Goal: Task Accomplishment & Management: Use online tool/utility

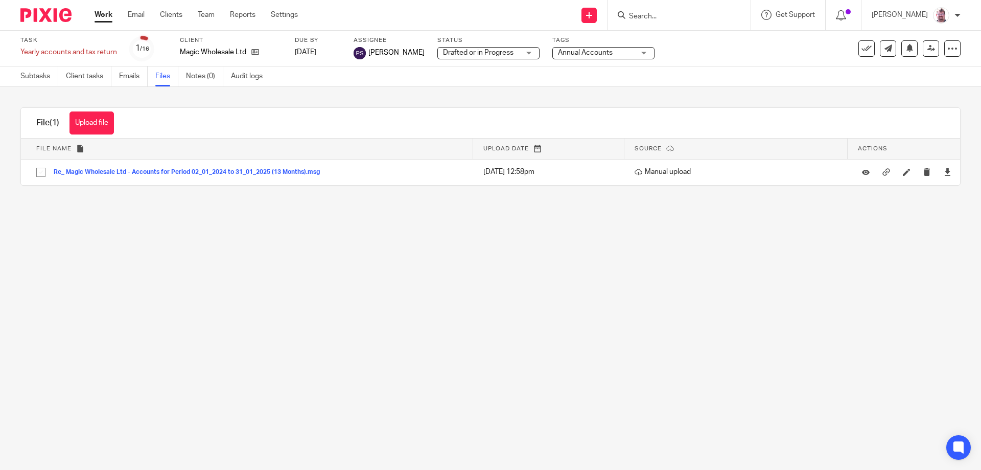
click at [188, 14] on ul "Work Email Clients Team Reports Settings" at bounding box center [204, 15] width 219 height 10
click at [176, 14] on link "Clients" at bounding box center [171, 15] width 22 height 10
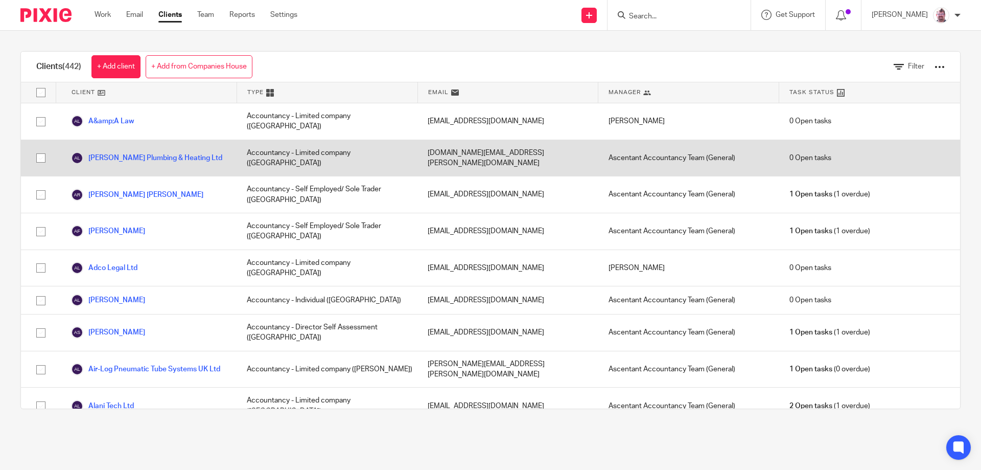
click at [41, 148] on input "checkbox" at bounding box center [40, 157] width 19 height 19
checkbox input "true"
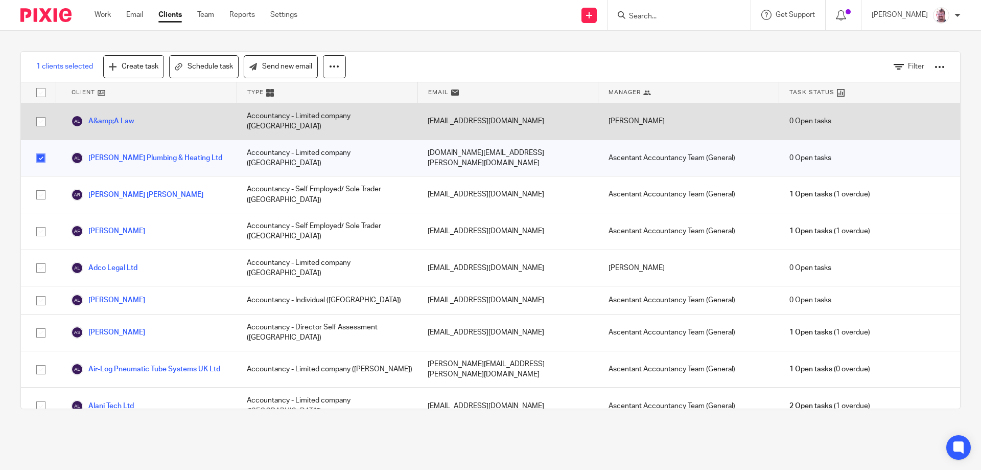
click at [40, 124] on input "checkbox" at bounding box center [40, 121] width 19 height 19
checkbox input "true"
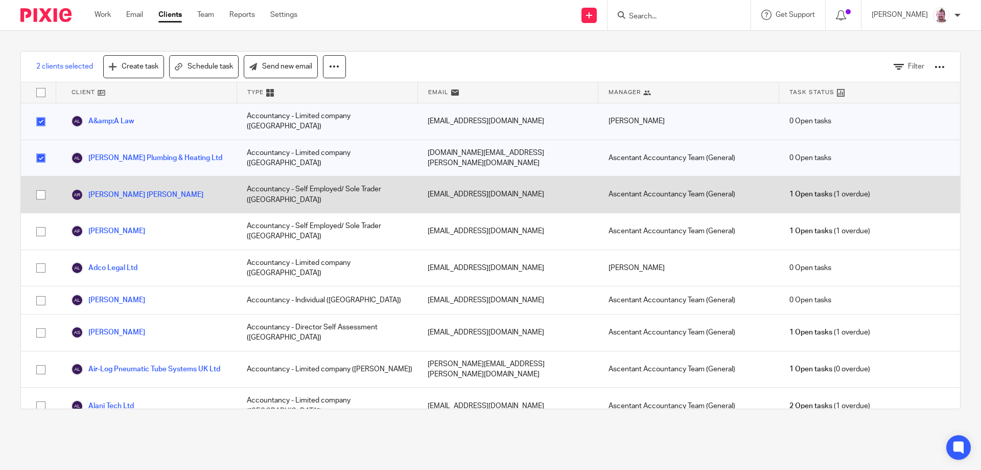
click at [40, 185] on input "checkbox" at bounding box center [40, 194] width 19 height 19
checkbox input "true"
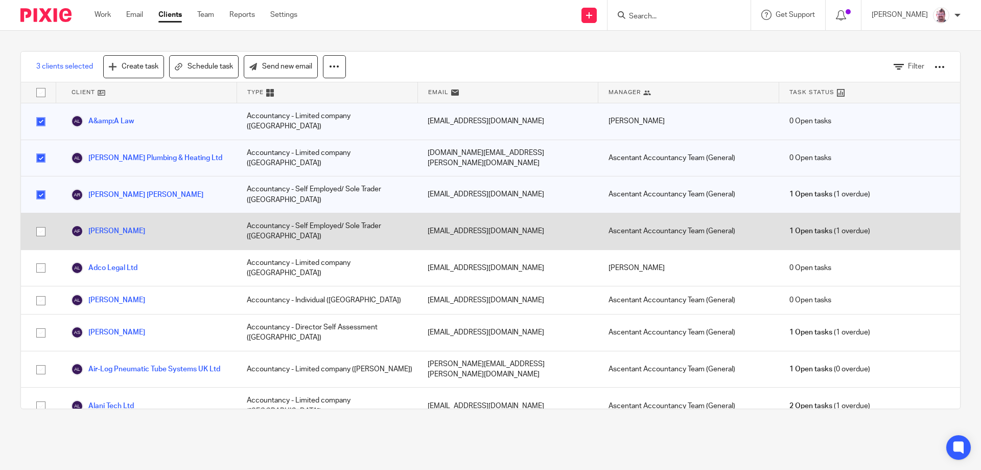
click at [41, 222] on input "checkbox" at bounding box center [40, 231] width 19 height 19
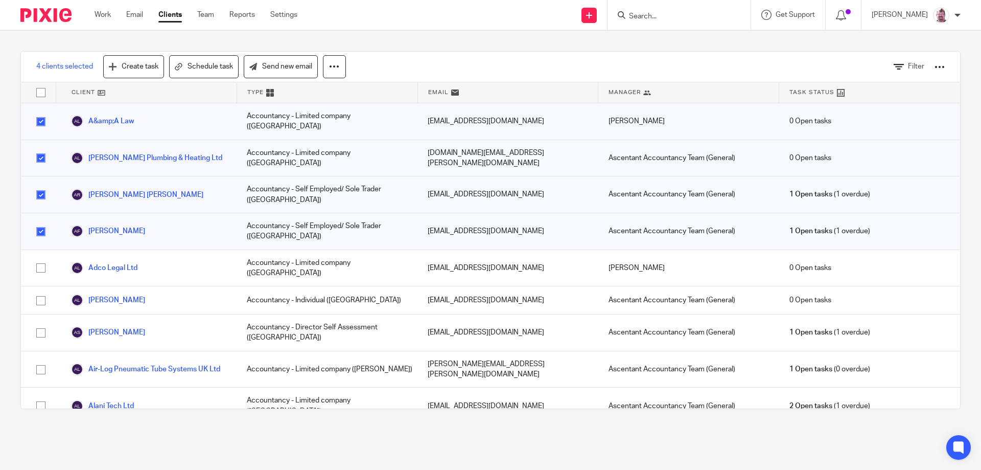
click at [40, 222] on input "checkbox" at bounding box center [40, 231] width 19 height 19
checkbox input "false"
click at [38, 185] on input "checkbox" at bounding box center [40, 194] width 19 height 19
checkbox input "false"
click at [42, 148] on input "checkbox" at bounding box center [40, 157] width 19 height 19
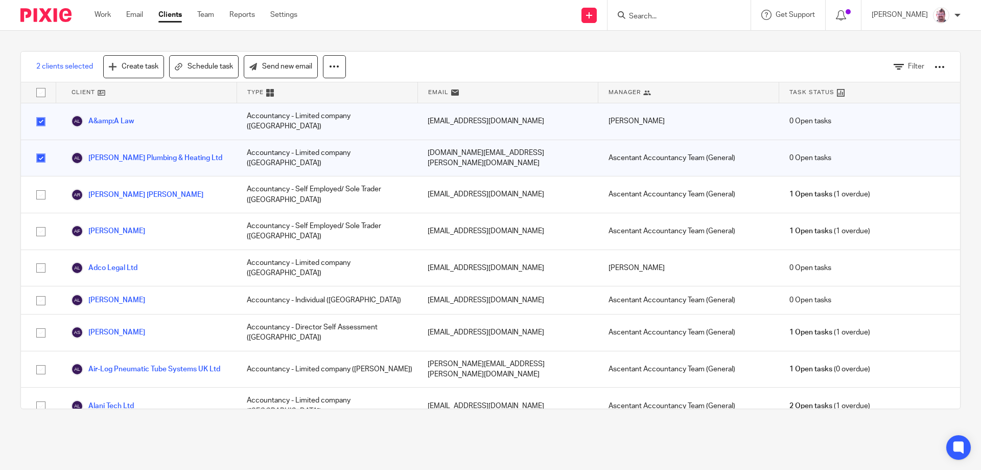
checkbox input "false"
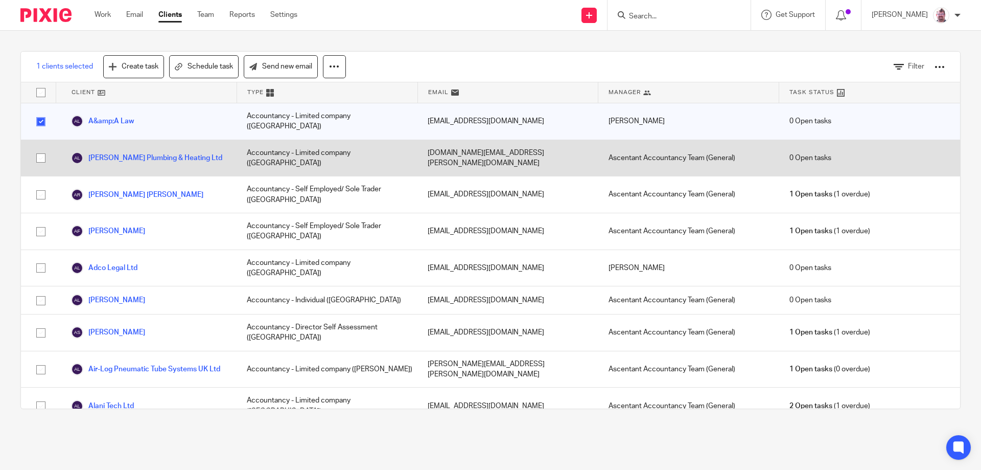
drag, startPoint x: 41, startPoint y: 174, endPoint x: 47, endPoint y: 158, distance: 17.5
click at [41, 185] on input "checkbox" at bounding box center [40, 194] width 19 height 19
checkbox input "true"
click at [42, 148] on input "checkbox" at bounding box center [40, 157] width 19 height 19
checkbox input "true"
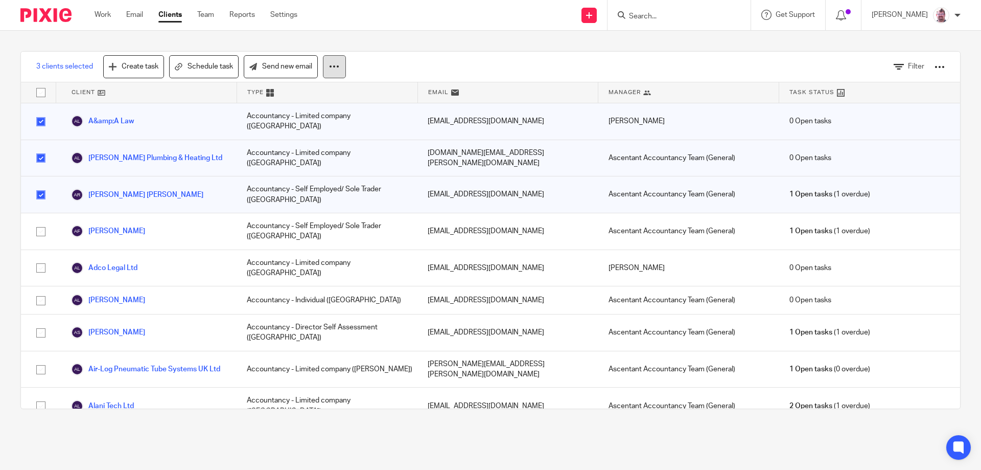
click at [335, 68] on icon at bounding box center [334, 66] width 10 height 10
click at [456, 47] on div "3 clients selected Create task Schedule task Send new email Filter Client Type …" at bounding box center [490, 230] width 981 height 399
click at [294, 72] on link "Send new email" at bounding box center [281, 66] width 74 height 23
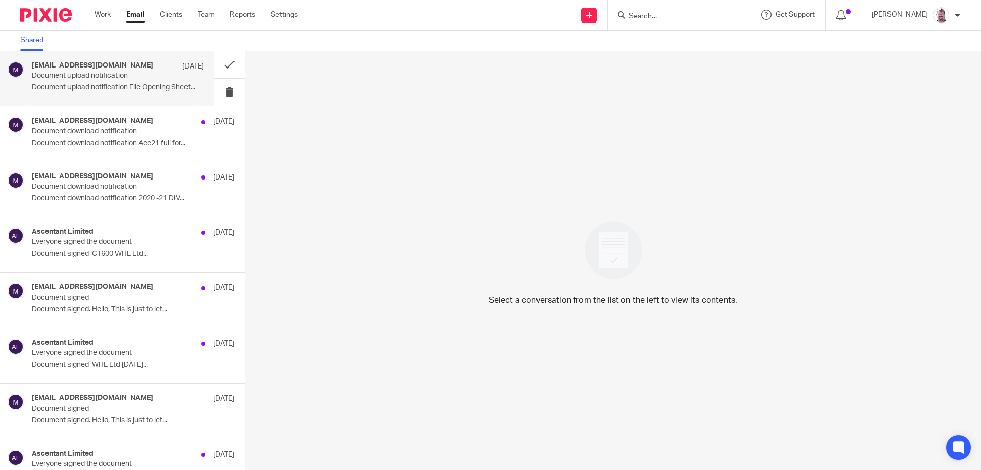
click at [139, 82] on div "mydocsafe@mydocsafehq.com 31 Aug 2022 Document upload notification Document upl…" at bounding box center [118, 78] width 172 height 34
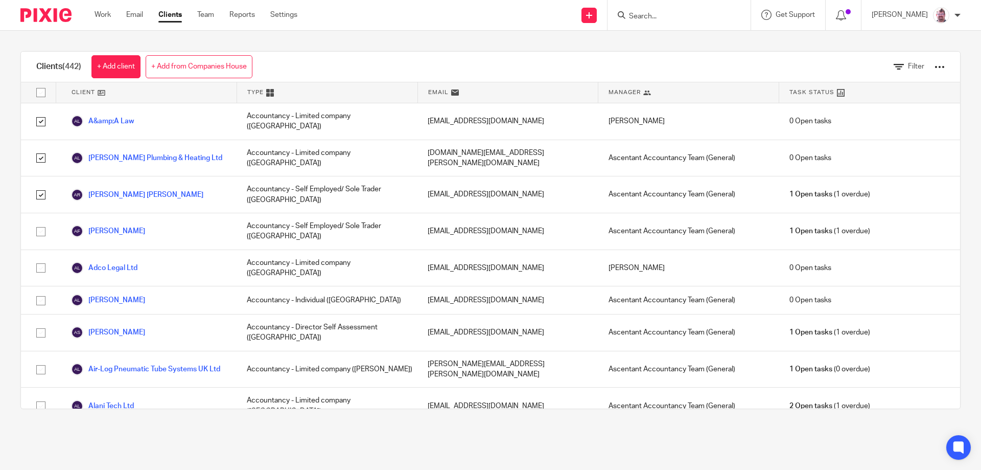
click at [42, 94] on input "checkbox" at bounding box center [40, 92] width 19 height 19
checkbox input "true"
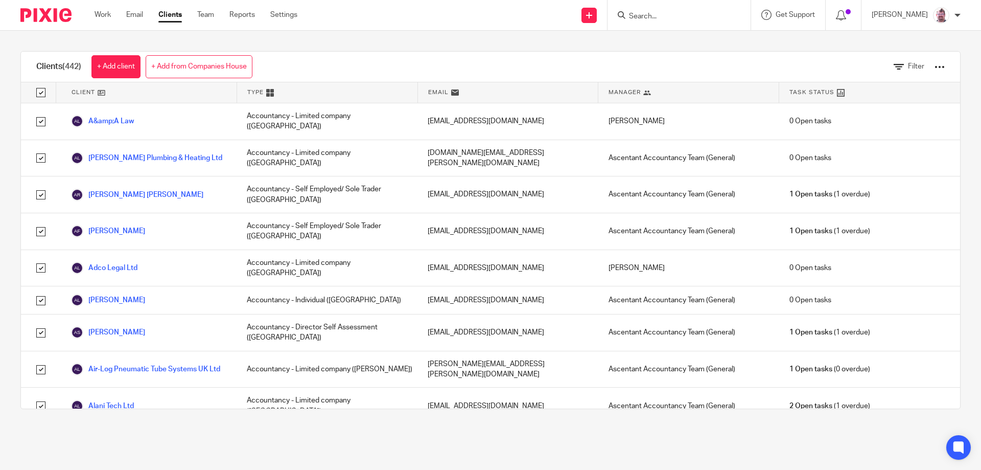
checkbox input "true"
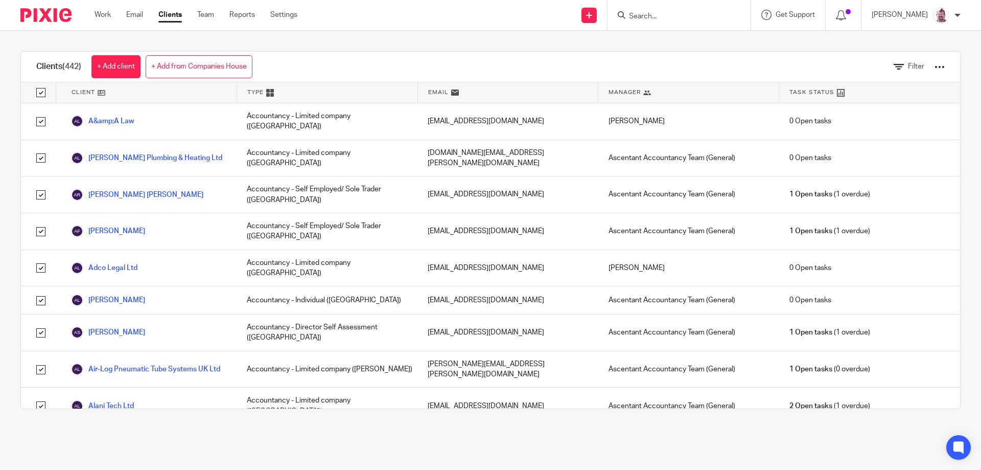
checkbox input "true"
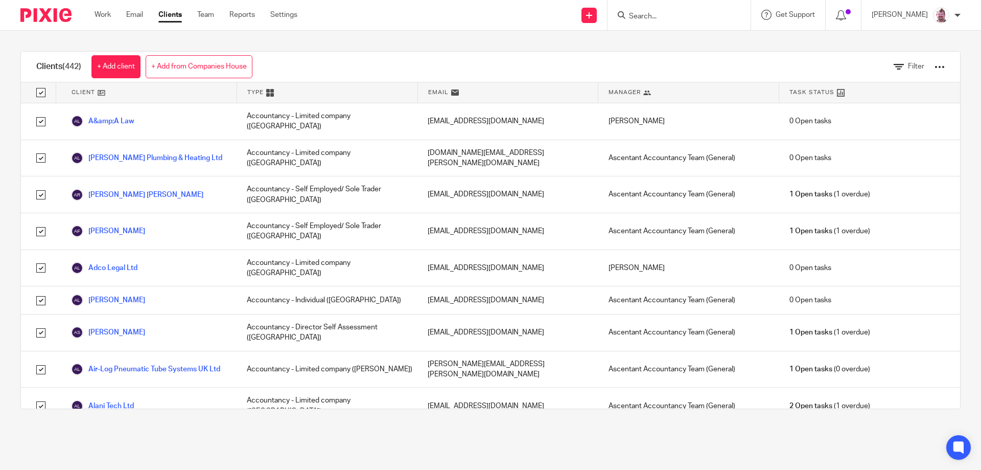
checkbox input "true"
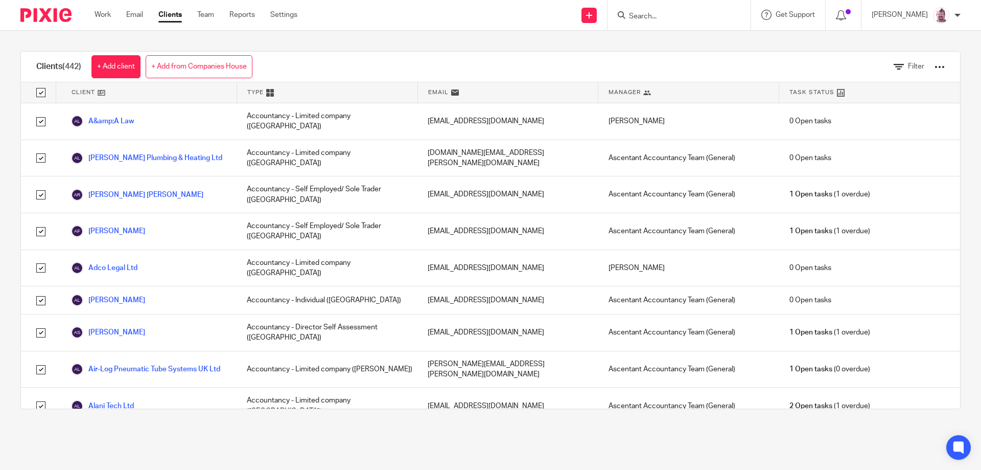
checkbox input "true"
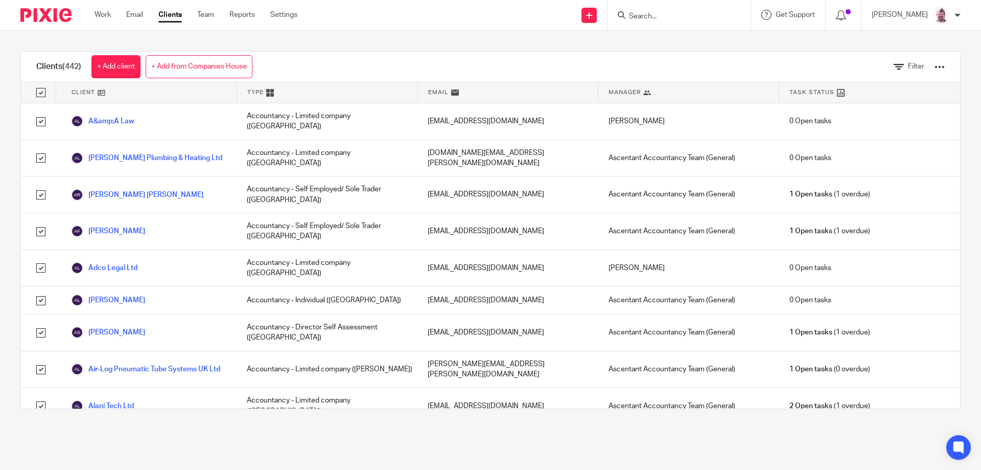
checkbox input "true"
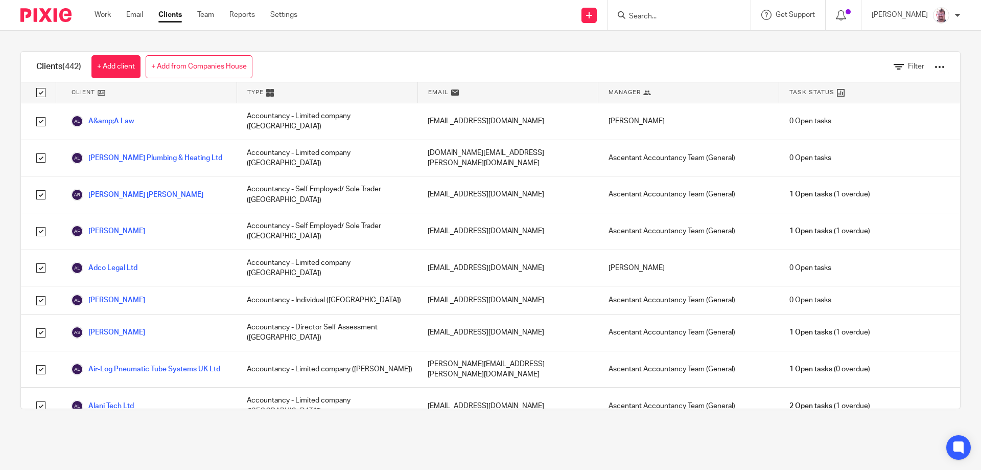
checkbox input "true"
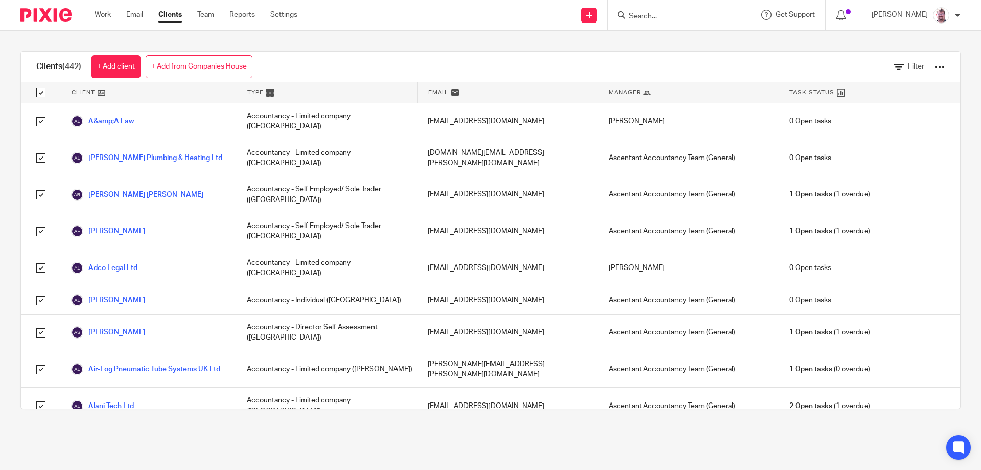
checkbox input "true"
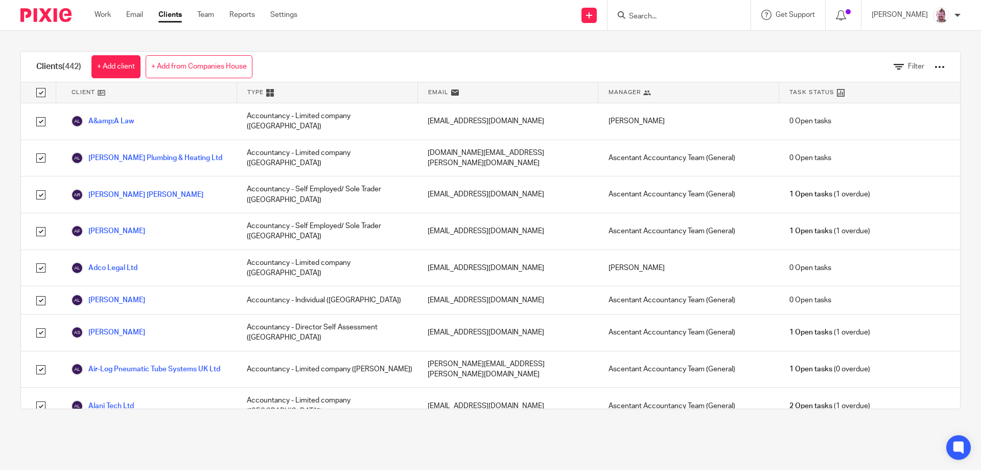
checkbox input "true"
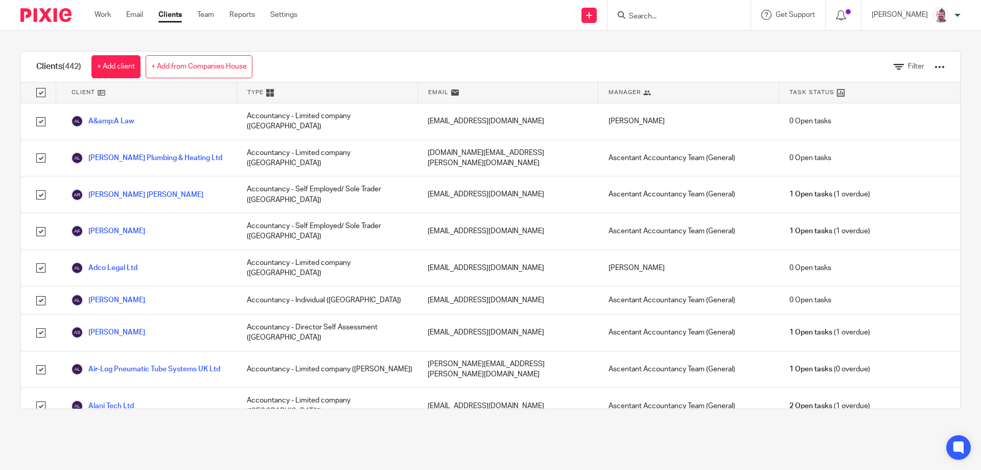
checkbox input "true"
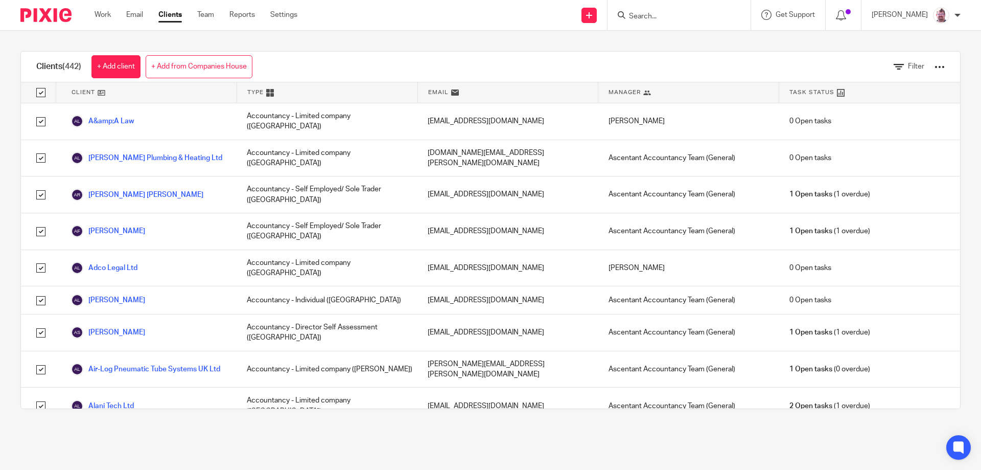
checkbox input "true"
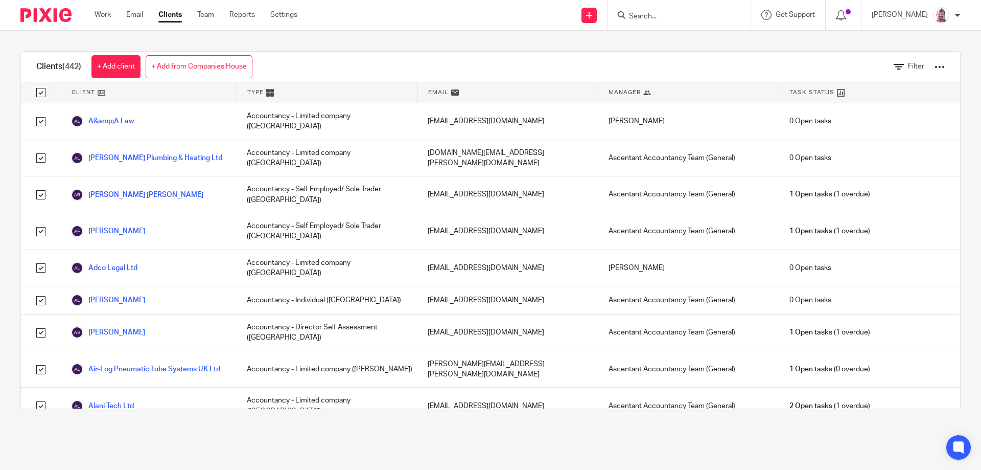
checkbox input "true"
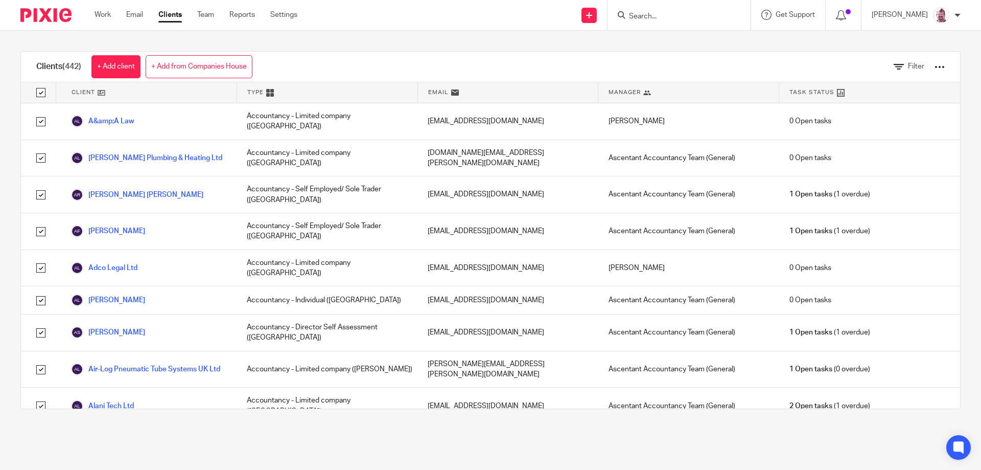
checkbox input "true"
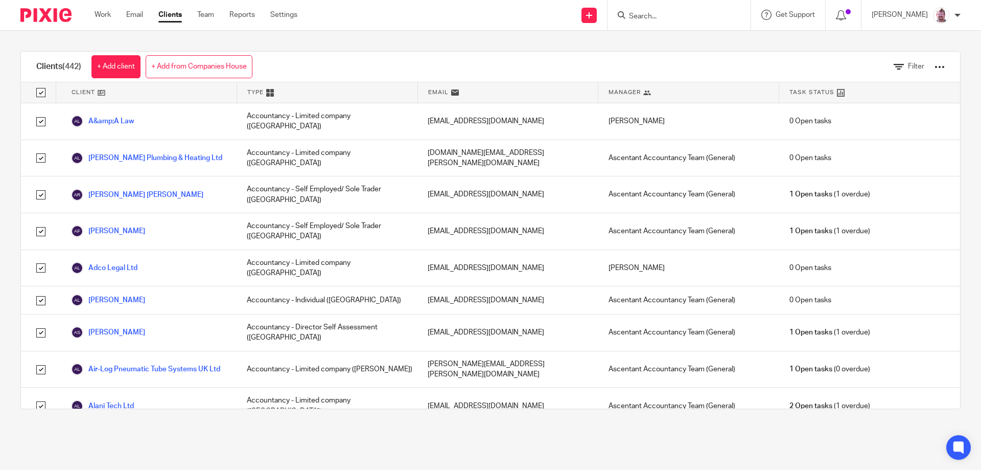
checkbox input "true"
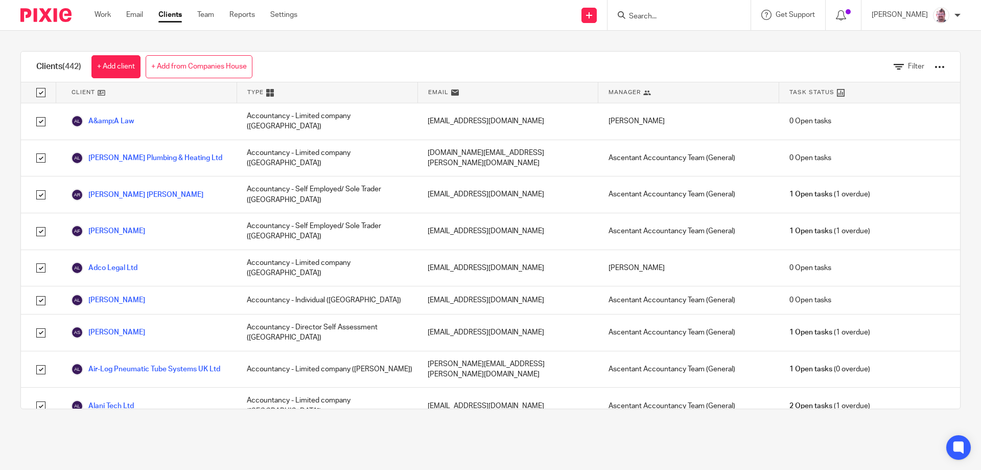
checkbox input "true"
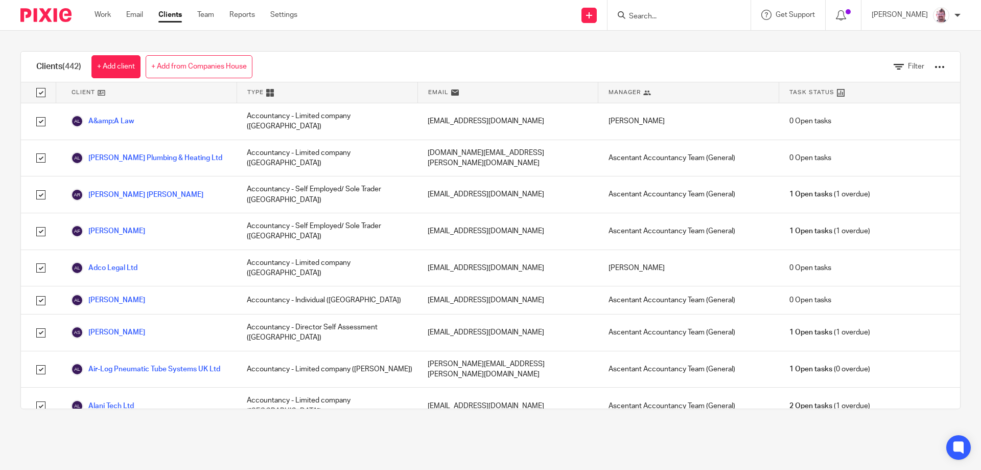
checkbox input "true"
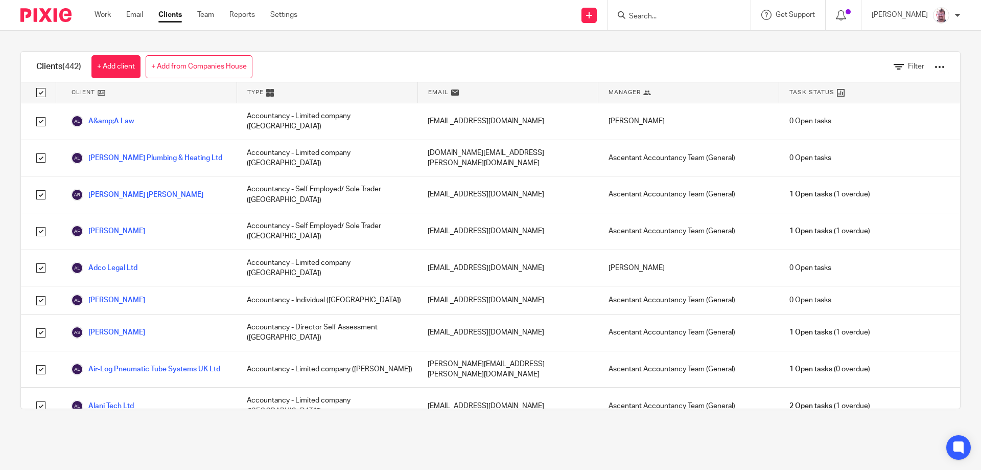
checkbox input "true"
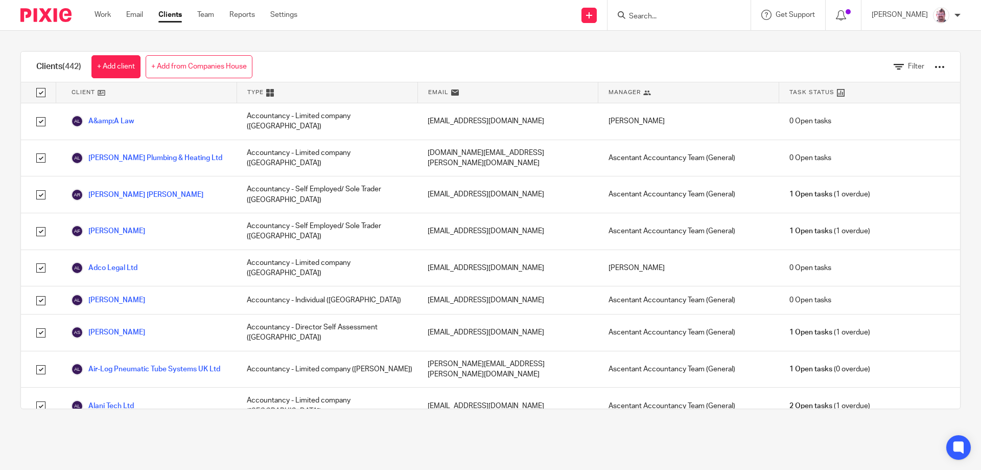
checkbox input "true"
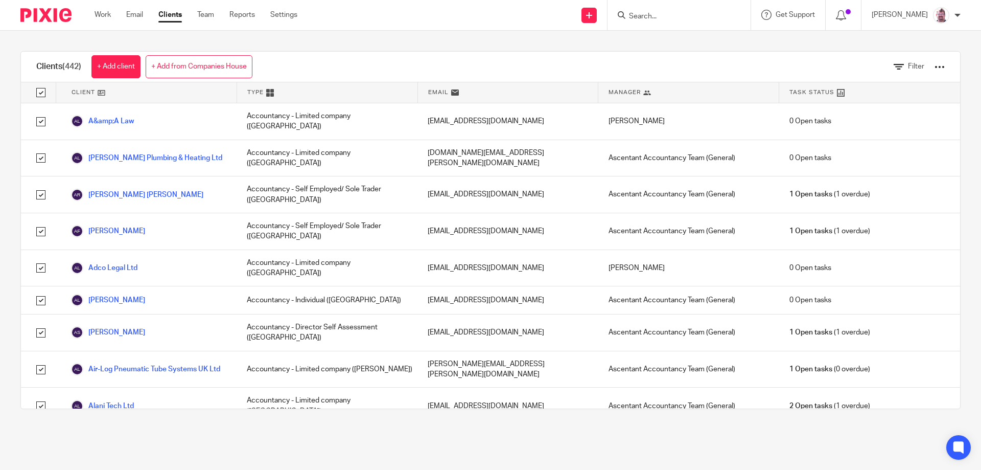
checkbox input "true"
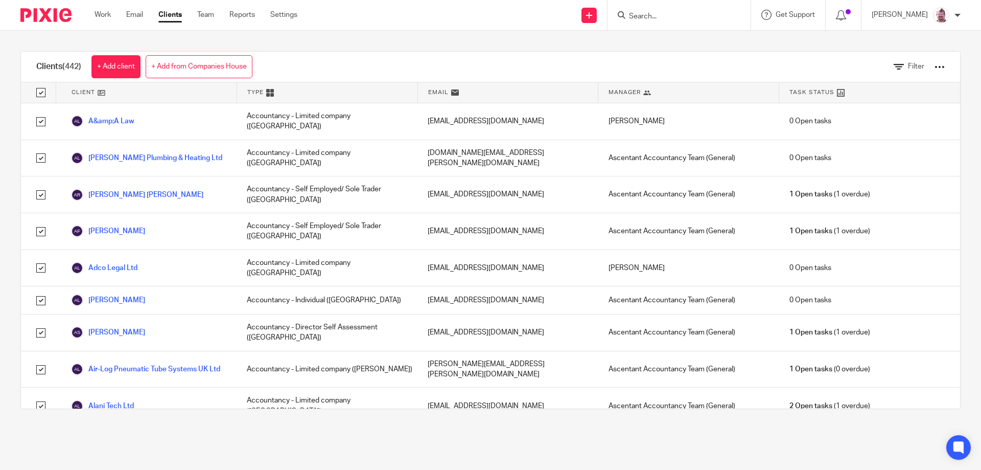
checkbox input "true"
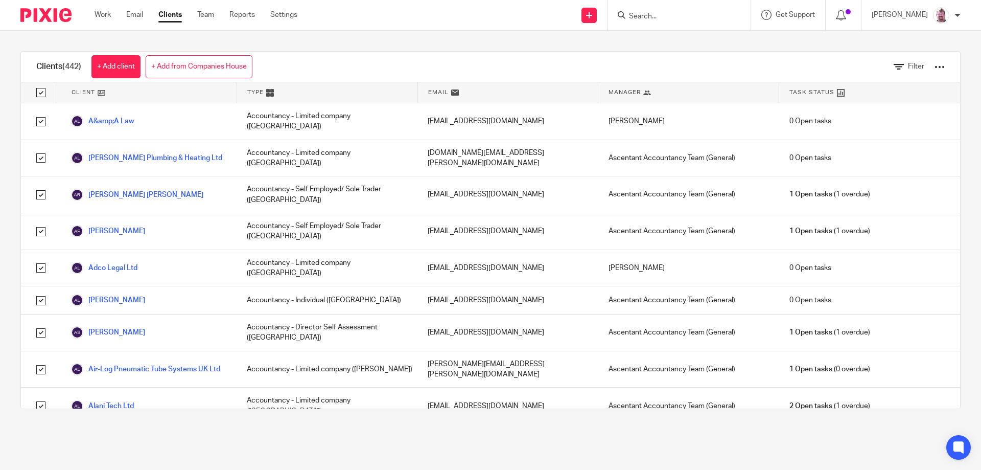
checkbox input "true"
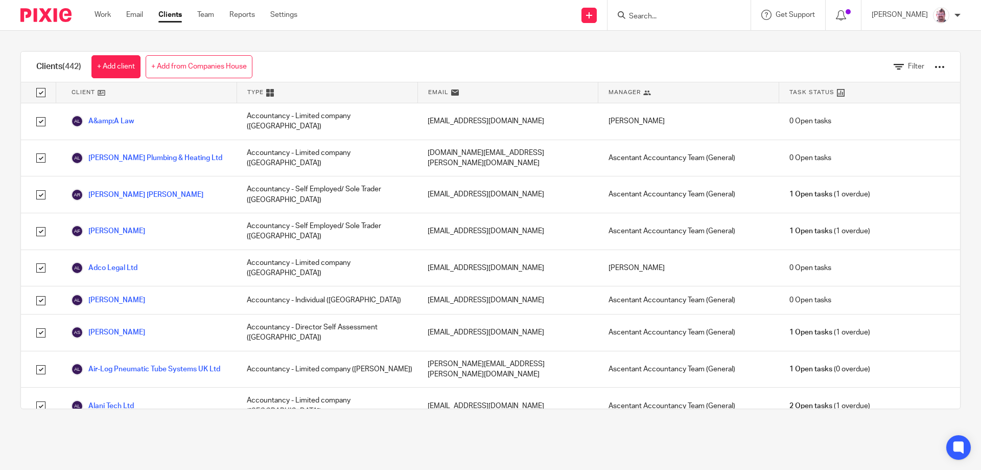
checkbox input "true"
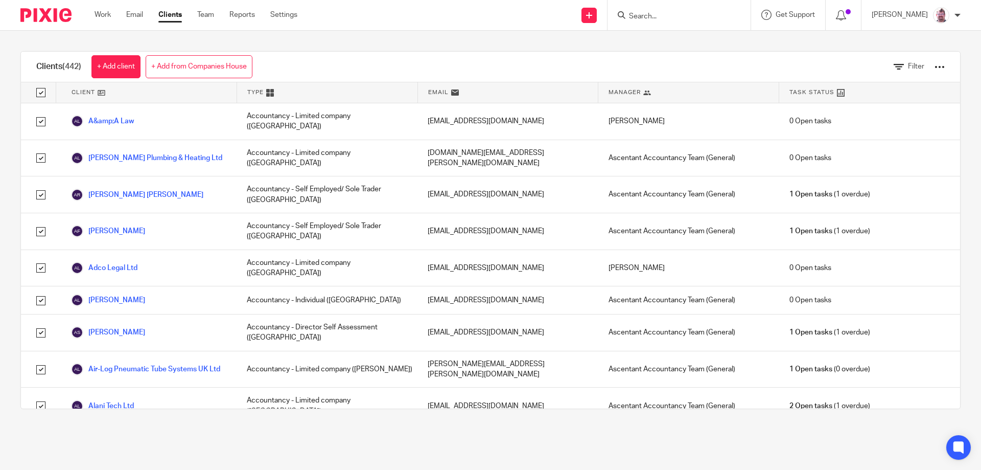
checkbox input "true"
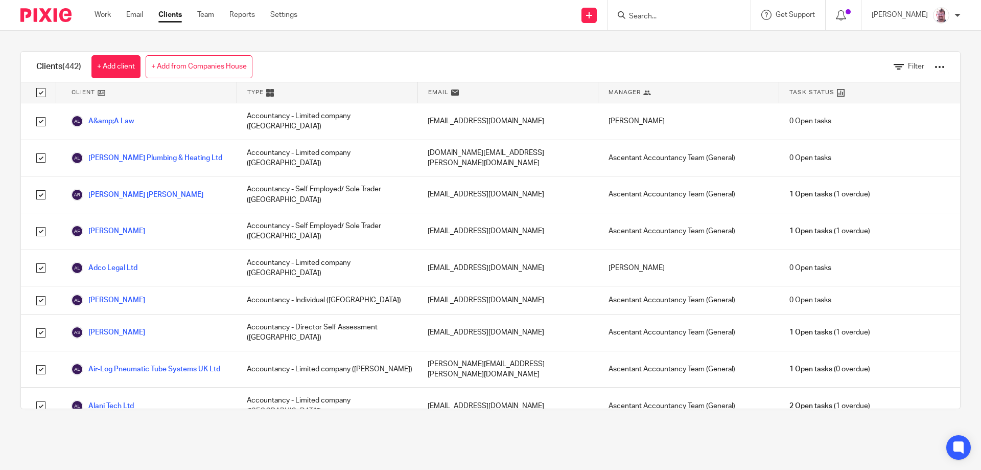
checkbox input "true"
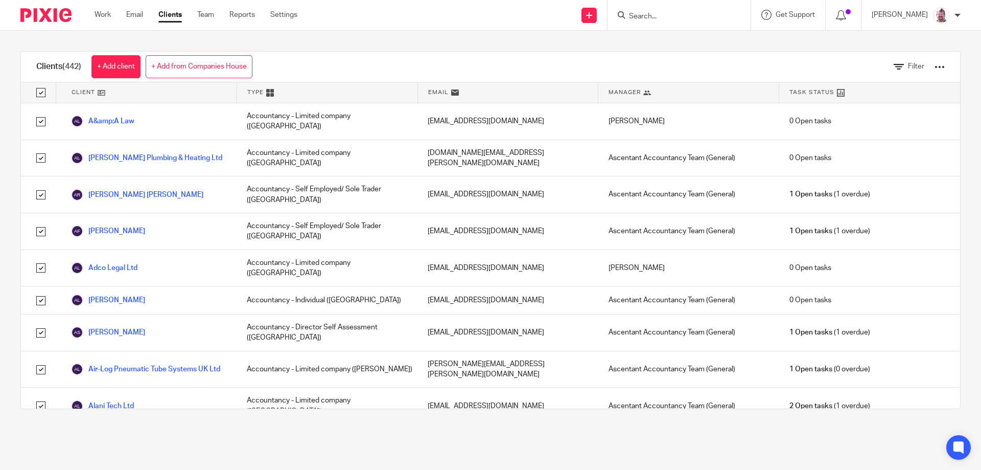
checkbox input "true"
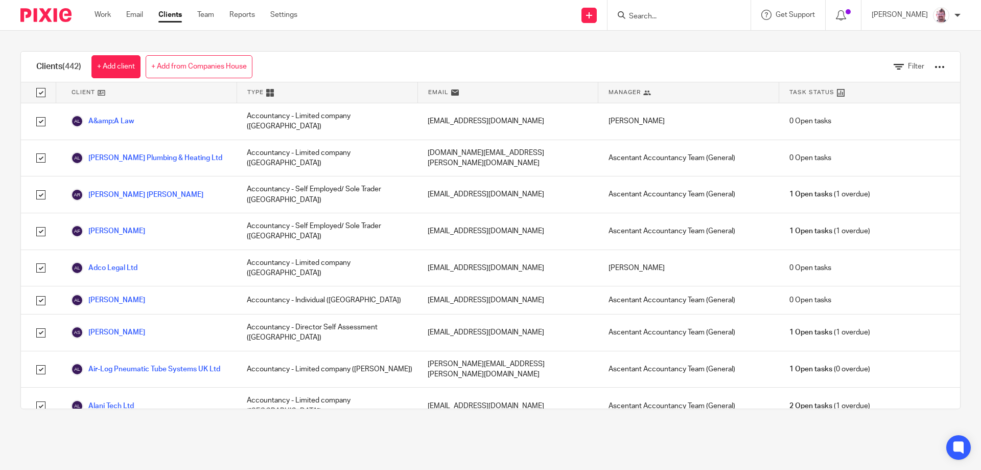
checkbox input "true"
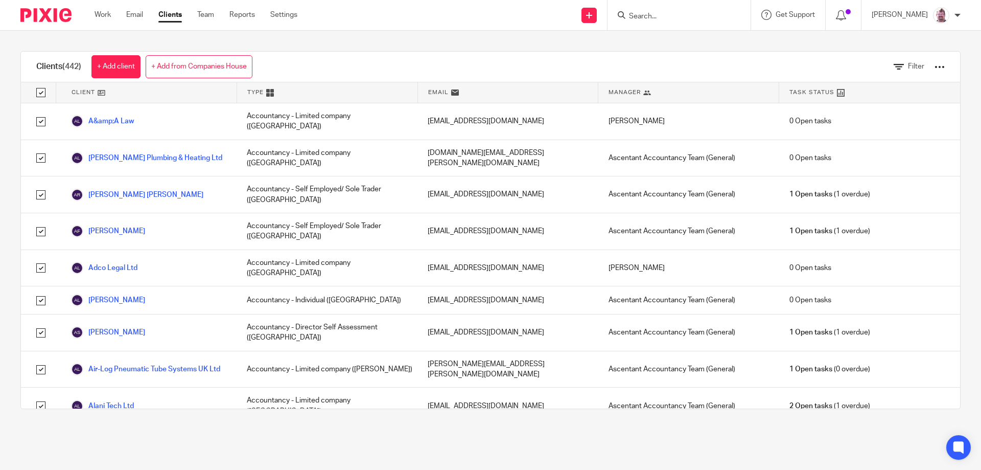
checkbox input "true"
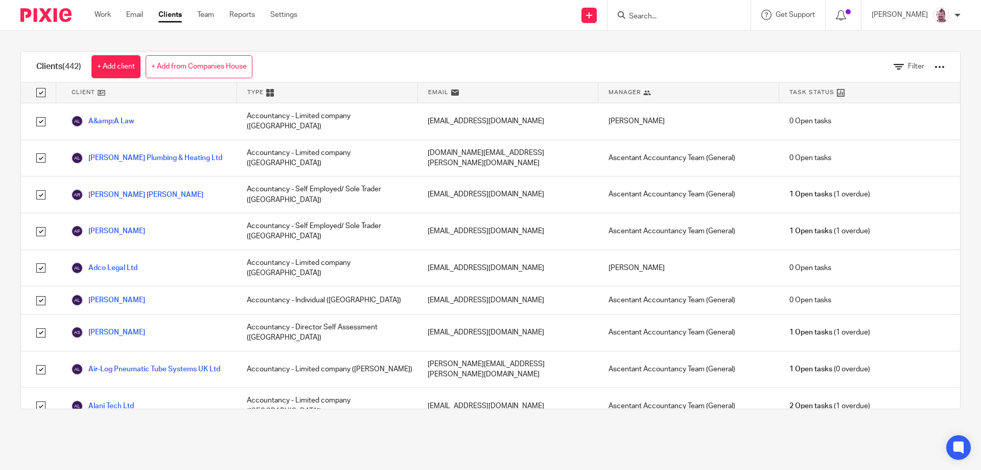
checkbox input "true"
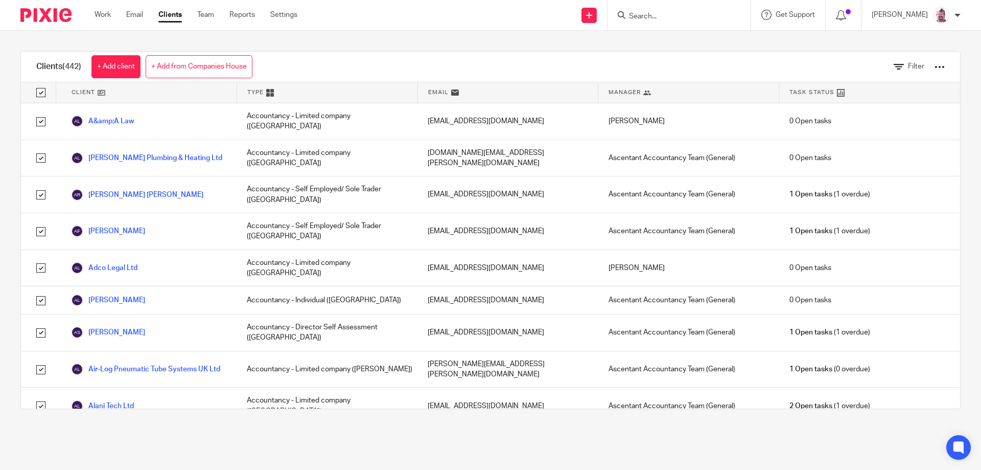
checkbox input "true"
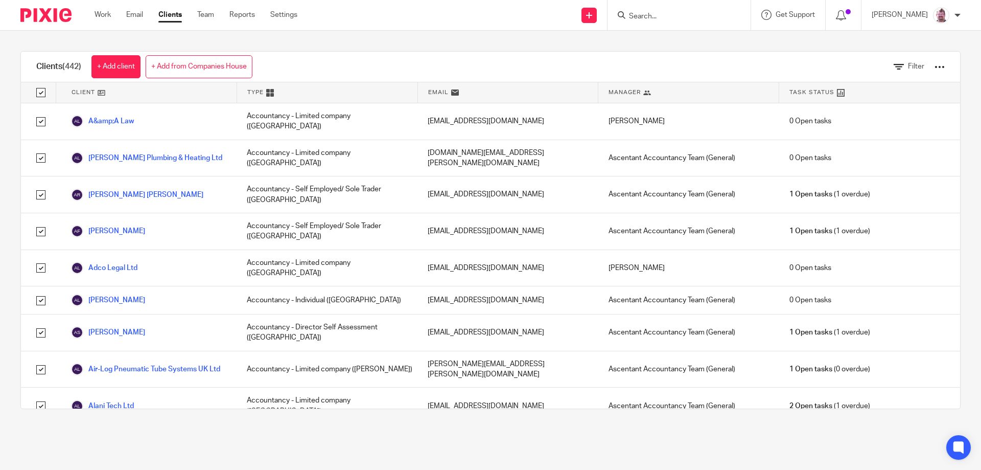
checkbox input "true"
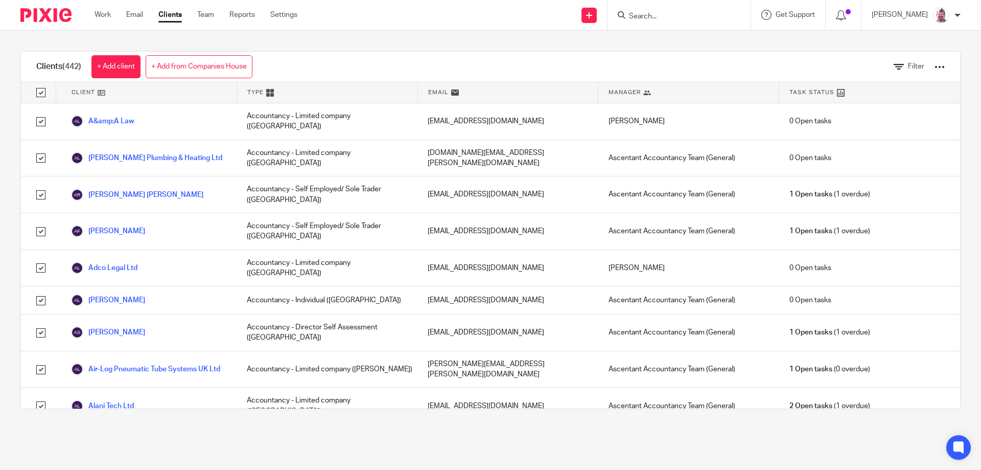
checkbox input "true"
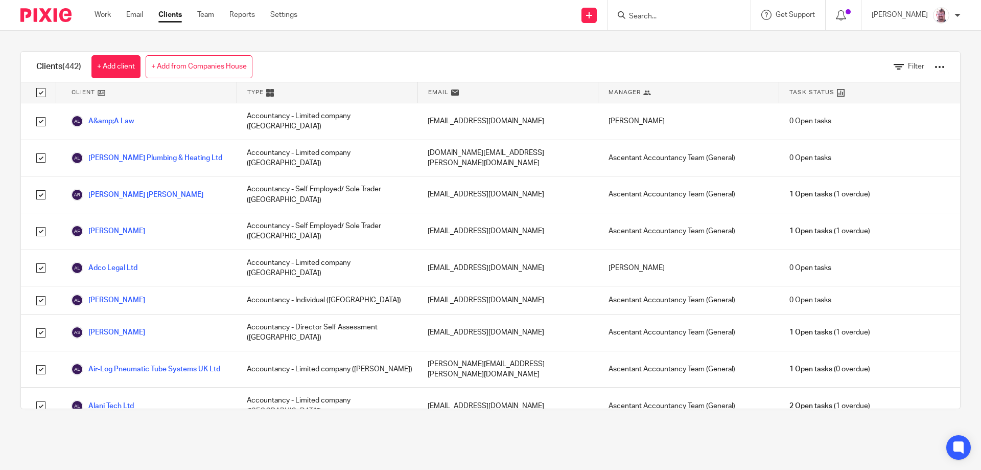
checkbox input "true"
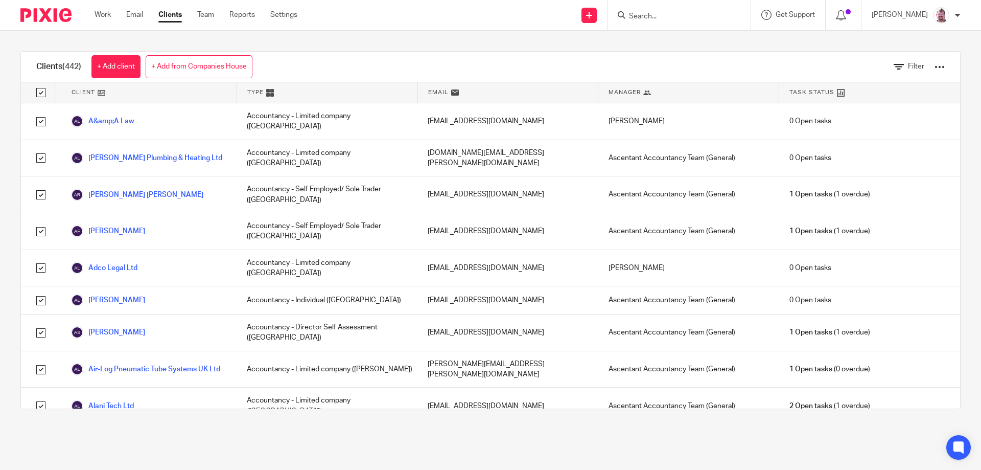
checkbox input "true"
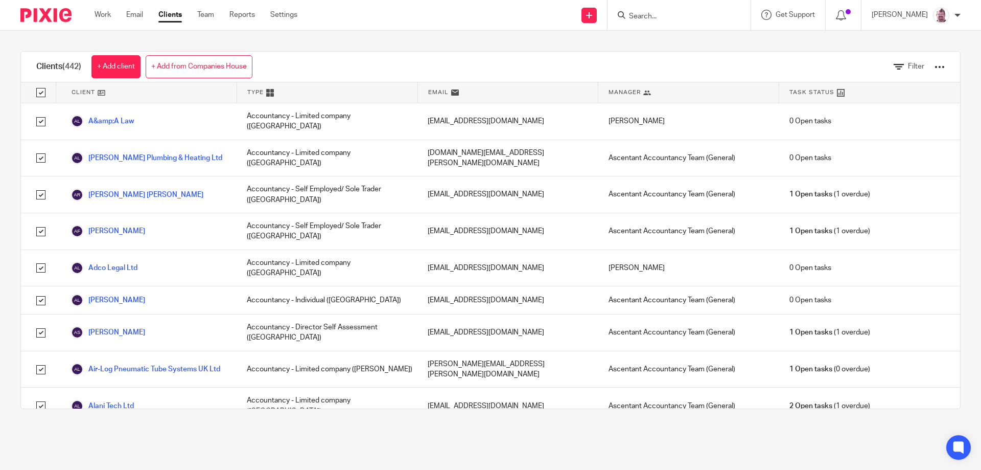
checkbox input "true"
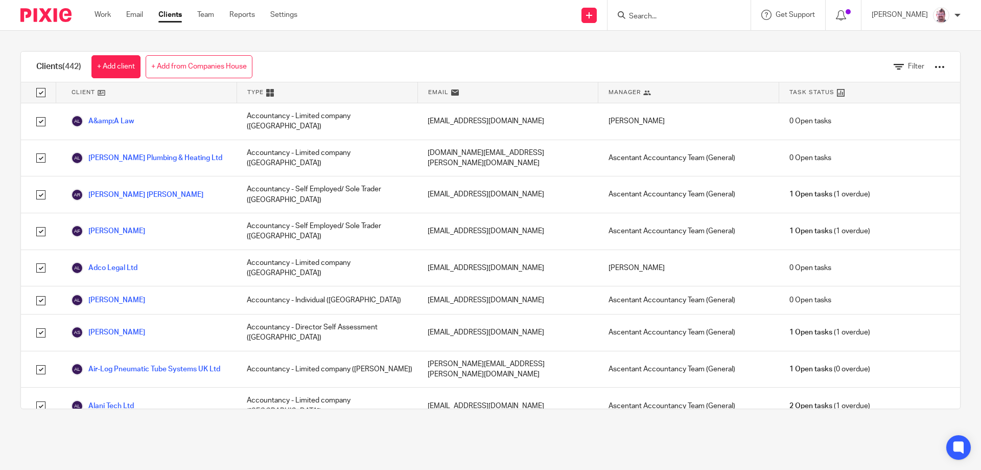
checkbox input "true"
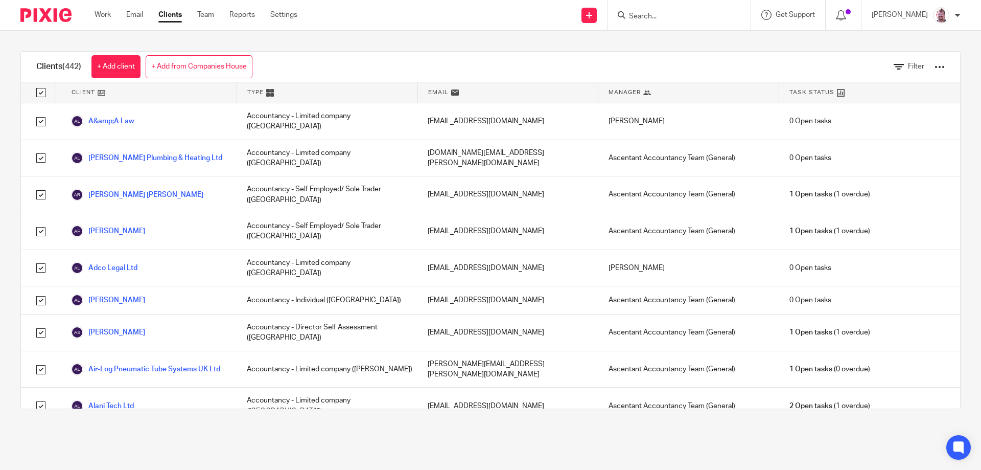
checkbox input "true"
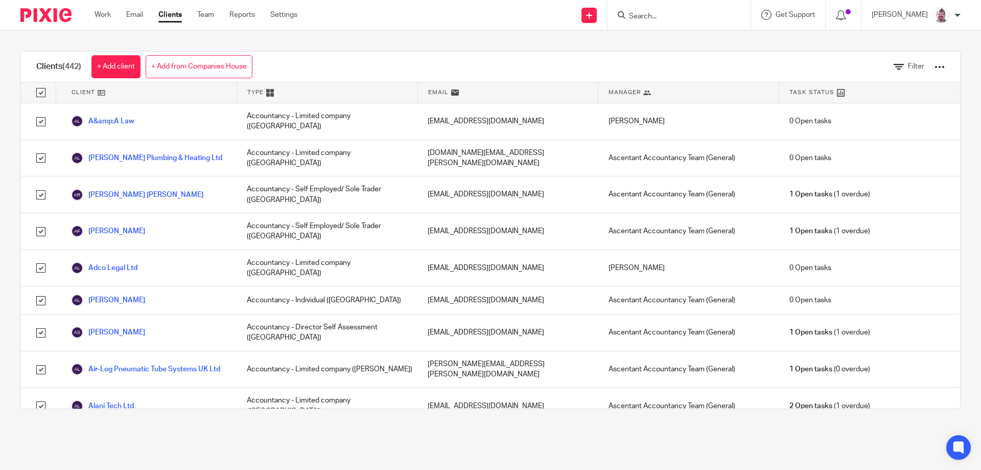
checkbox input "true"
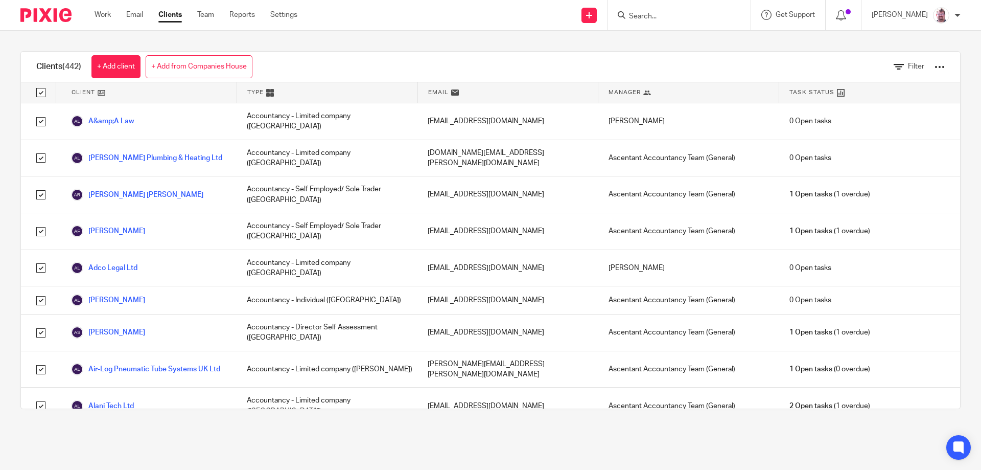
checkbox input "true"
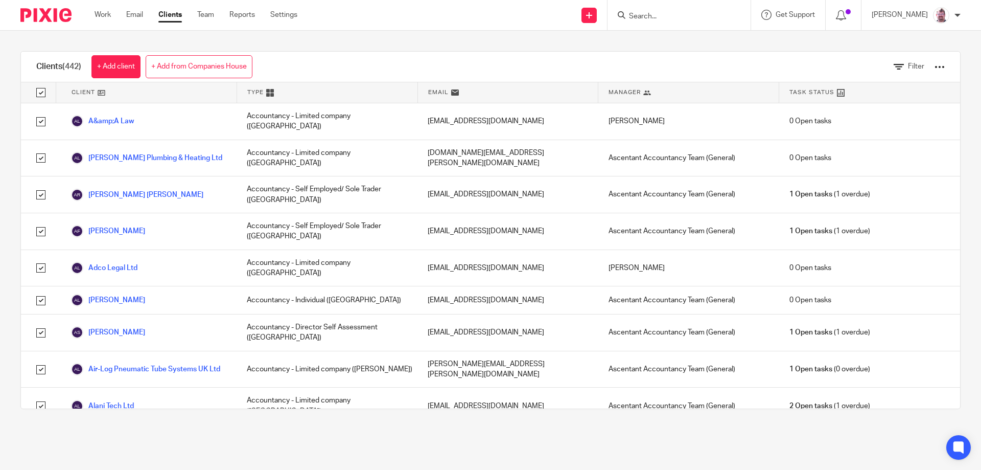
checkbox input "true"
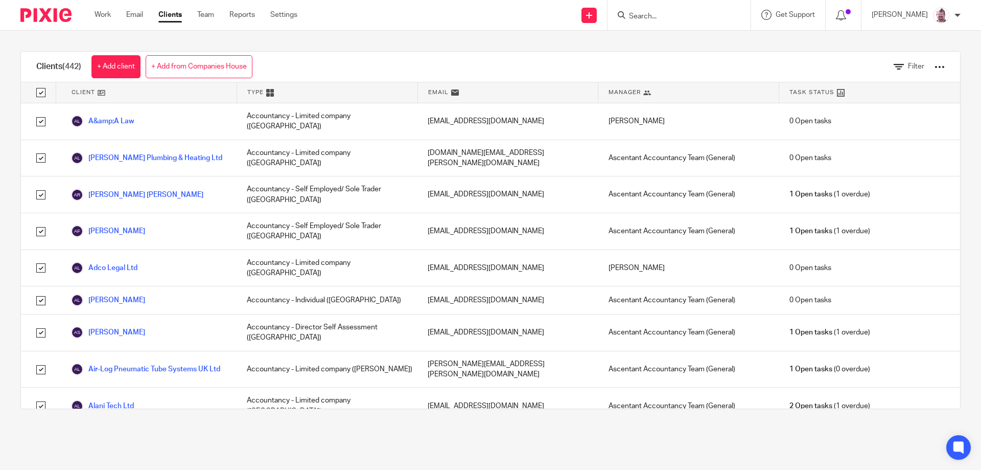
checkbox input "true"
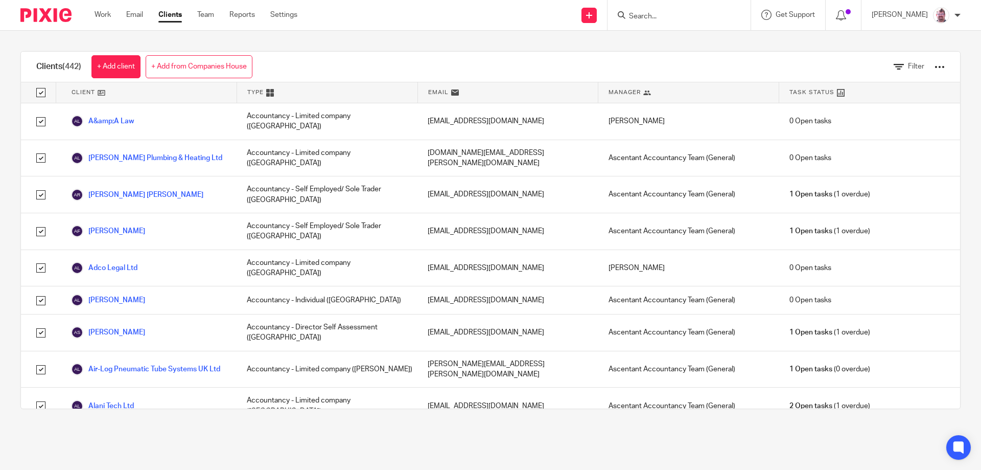
checkbox input "true"
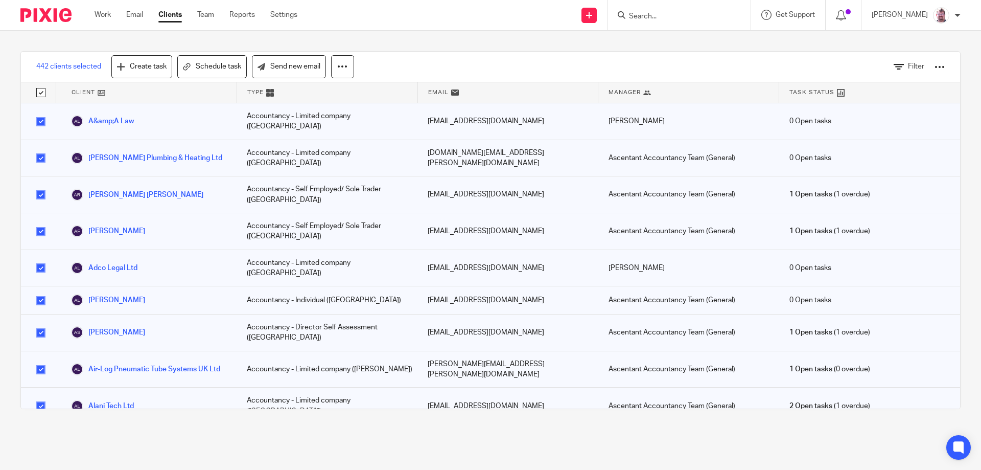
click at [42, 94] on input "checkbox" at bounding box center [40, 92] width 19 height 19
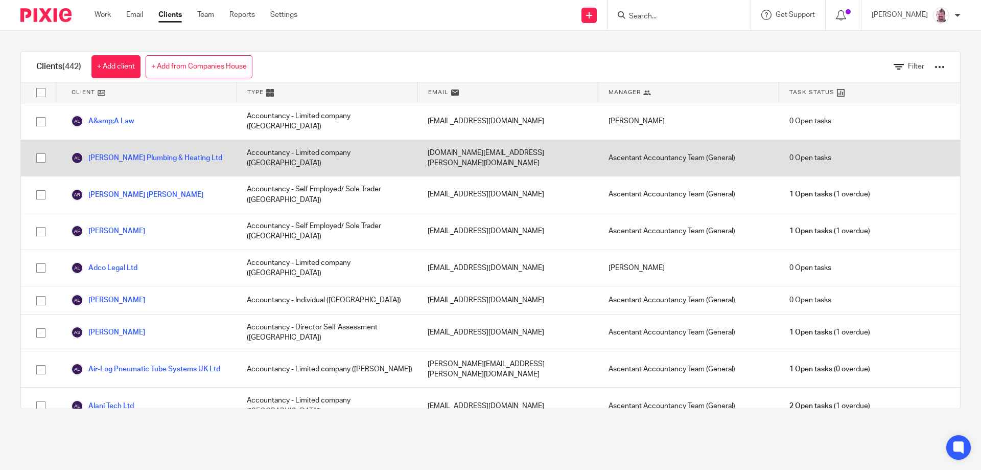
click at [36, 150] on input "checkbox" at bounding box center [40, 157] width 19 height 19
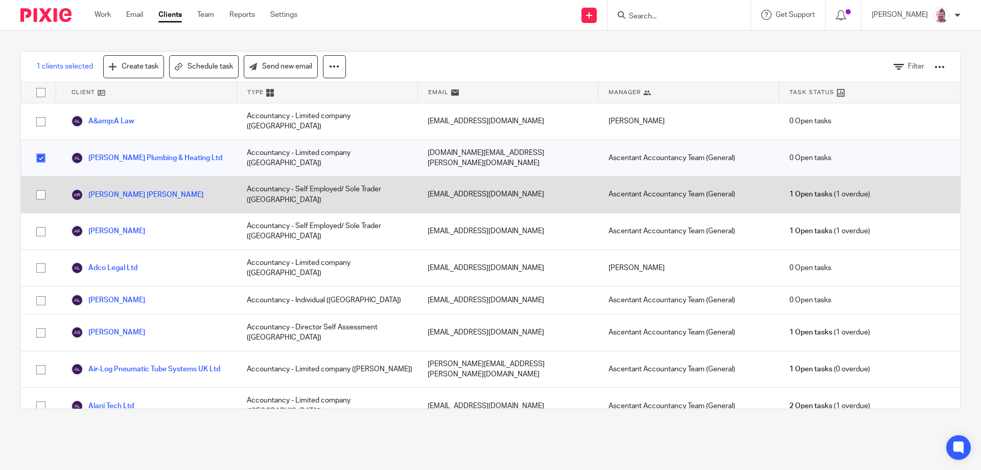
click at [40, 185] on input "checkbox" at bounding box center [40, 194] width 19 height 19
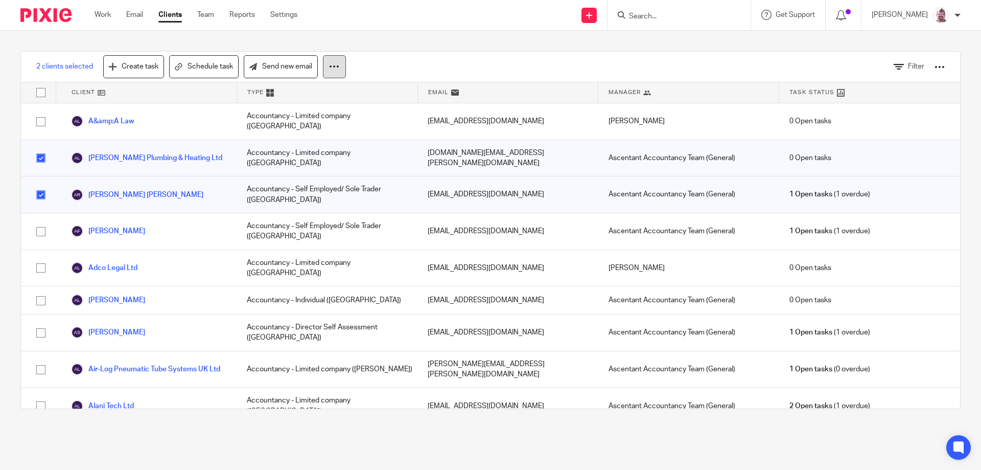
click at [340, 68] on button at bounding box center [334, 66] width 23 height 23
click at [309, 40] on div "2 clients selected Create task Schedule task Send new email Filter Client Type …" at bounding box center [490, 230] width 981 height 399
click at [294, 66] on link "Send new email" at bounding box center [281, 66] width 74 height 23
